Goal: Task Accomplishment & Management: Manage account settings

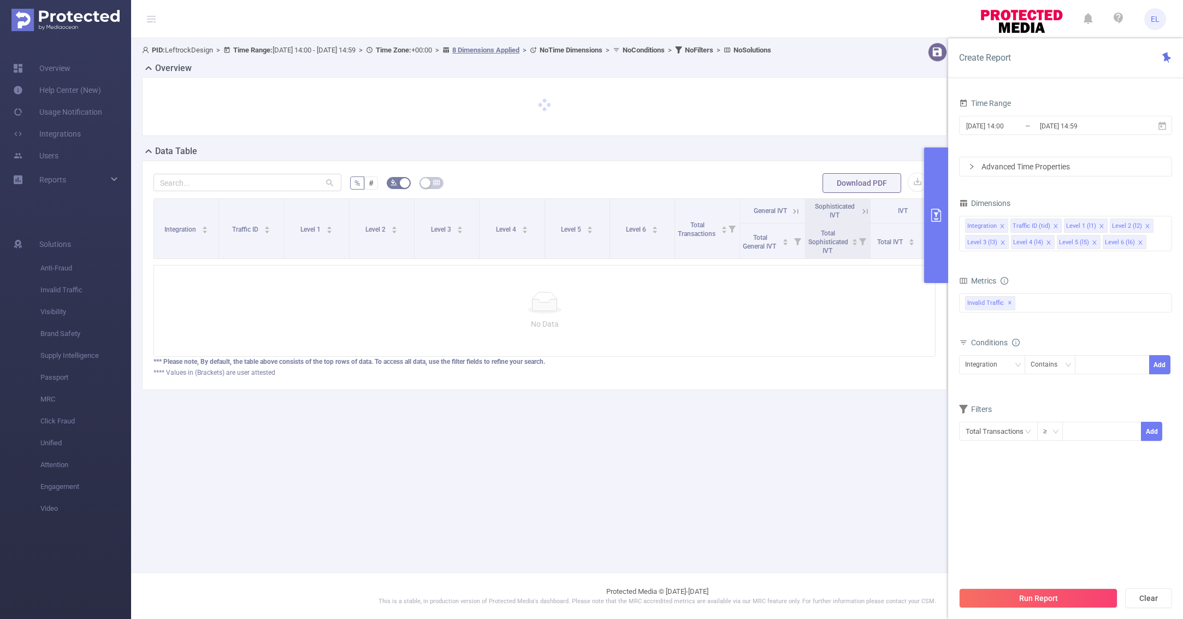
click at [1157, 16] on span "EL" at bounding box center [1154, 19] width 9 height 22
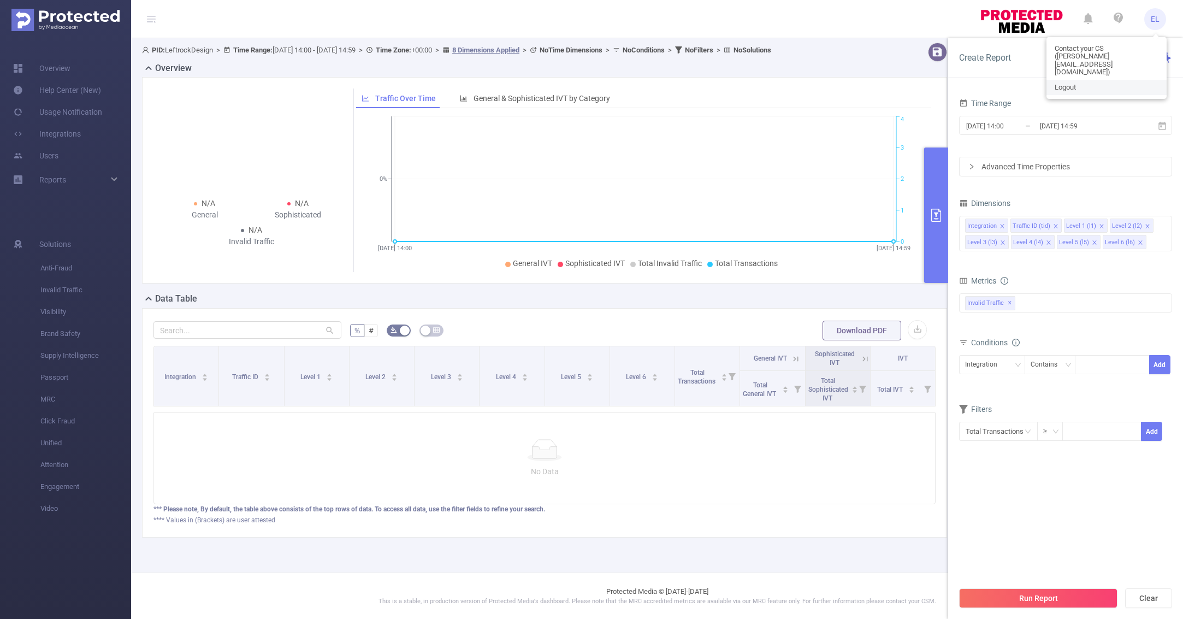
click at [1078, 80] on link "Logout" at bounding box center [1106, 87] width 120 height 15
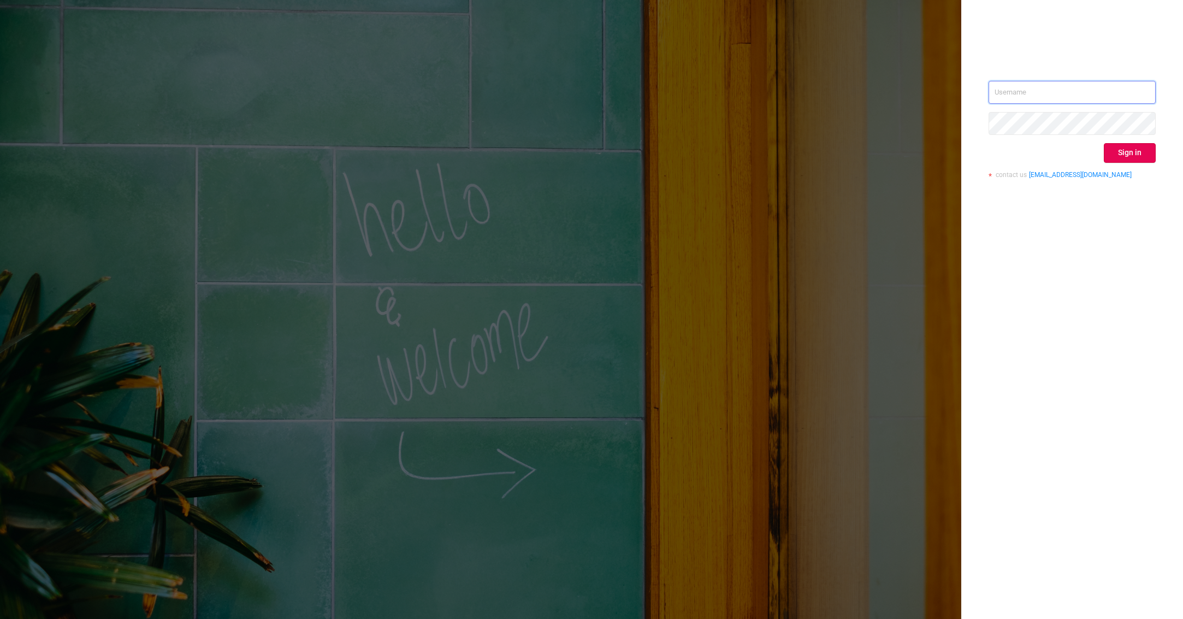
click at [1045, 92] on input "text" at bounding box center [1071, 92] width 167 height 23
type input "[EMAIL_ADDRESS][DOMAIN_NAME]"
click at [1123, 153] on button "Sign in" at bounding box center [1129, 153] width 52 height 20
